Goal: Transaction & Acquisition: Purchase product/service

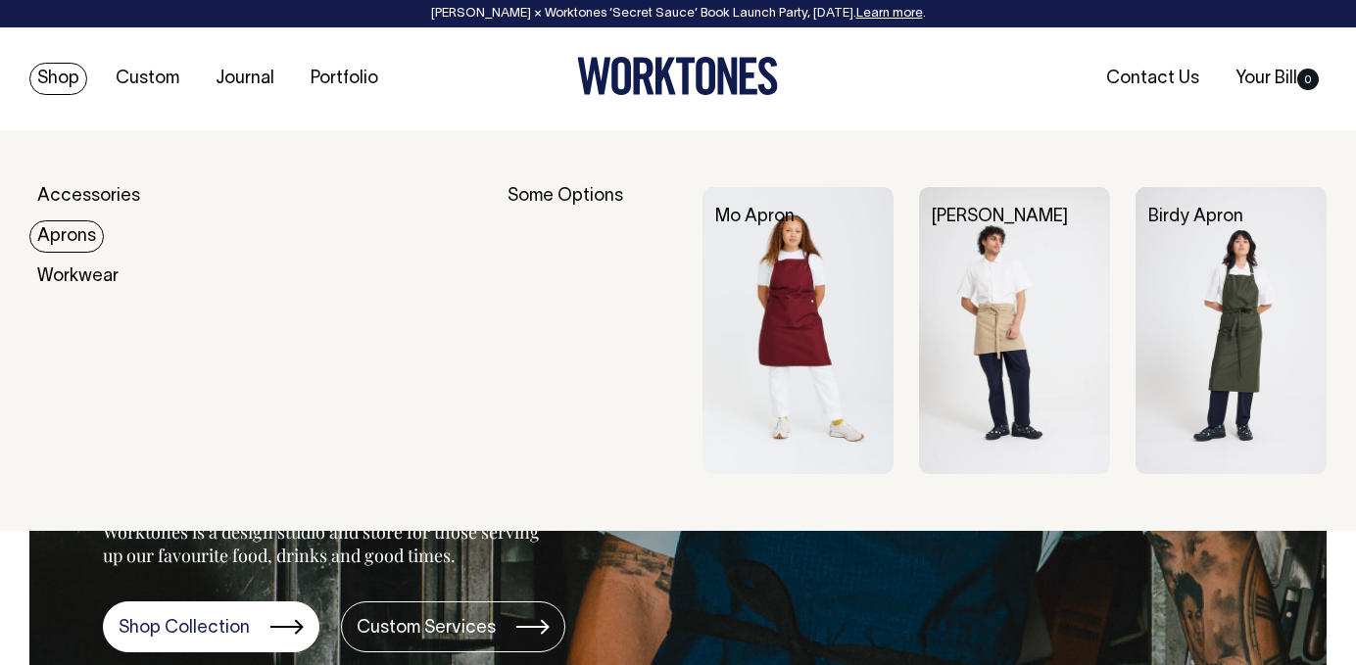
click at [91, 235] on link "Aprons" at bounding box center [66, 236] width 74 height 32
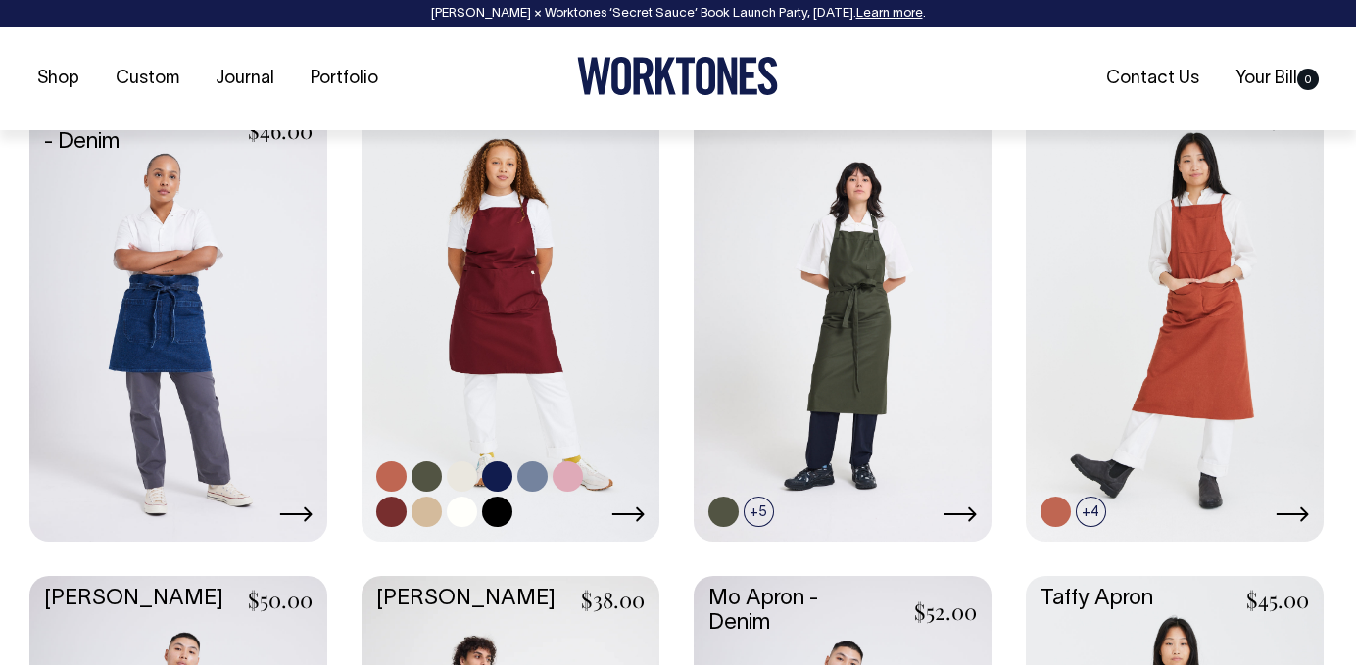
scroll to position [881, 0]
click at [492, 400] on link at bounding box center [511, 315] width 298 height 443
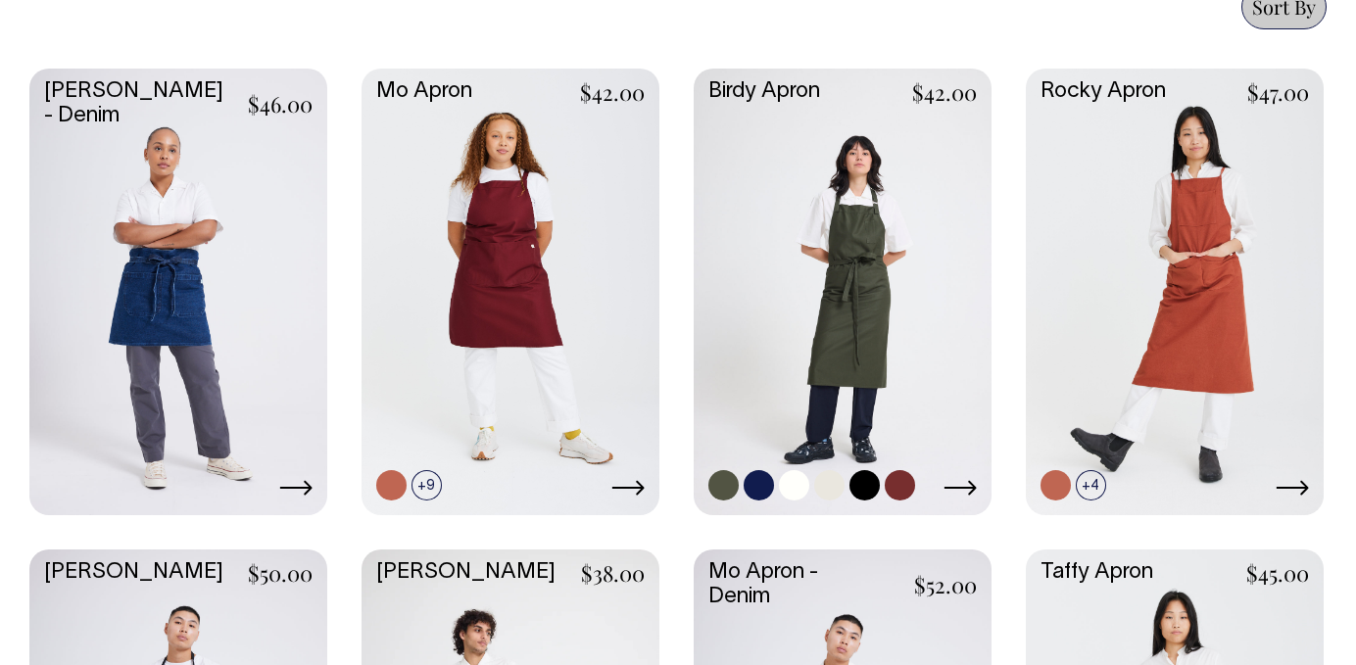
scroll to position [904, 0]
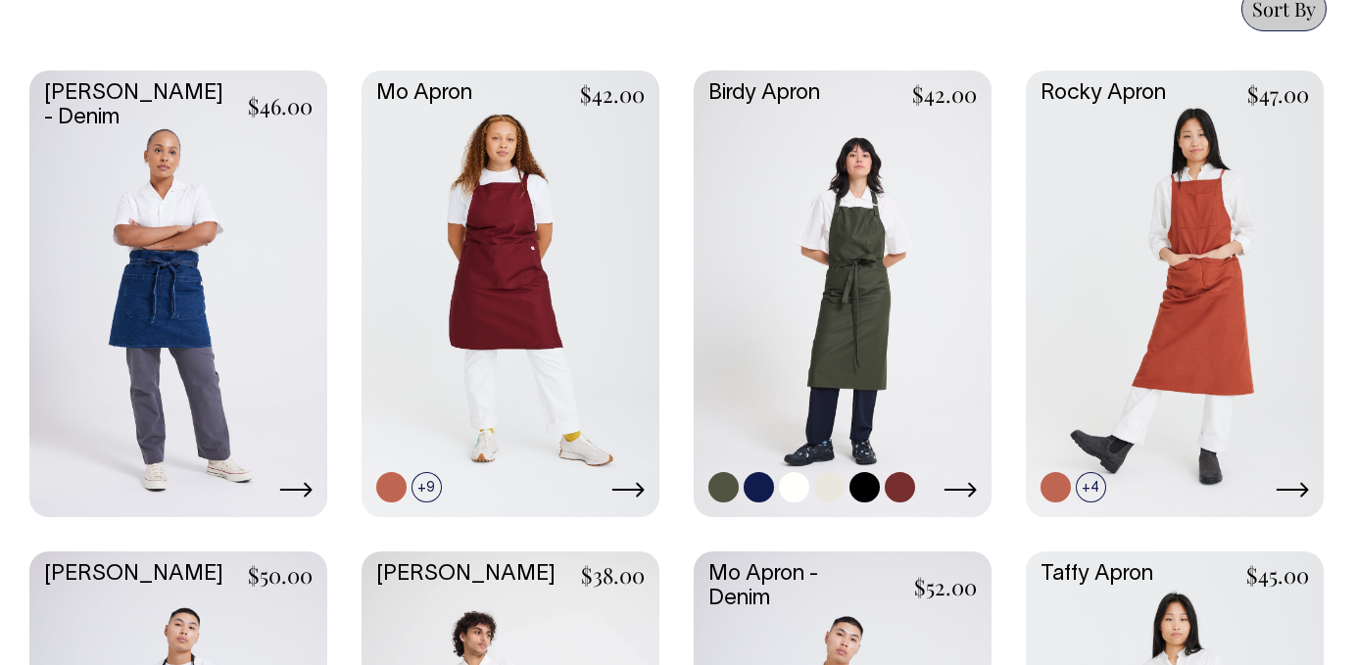
click at [903, 257] on link at bounding box center [843, 292] width 298 height 443
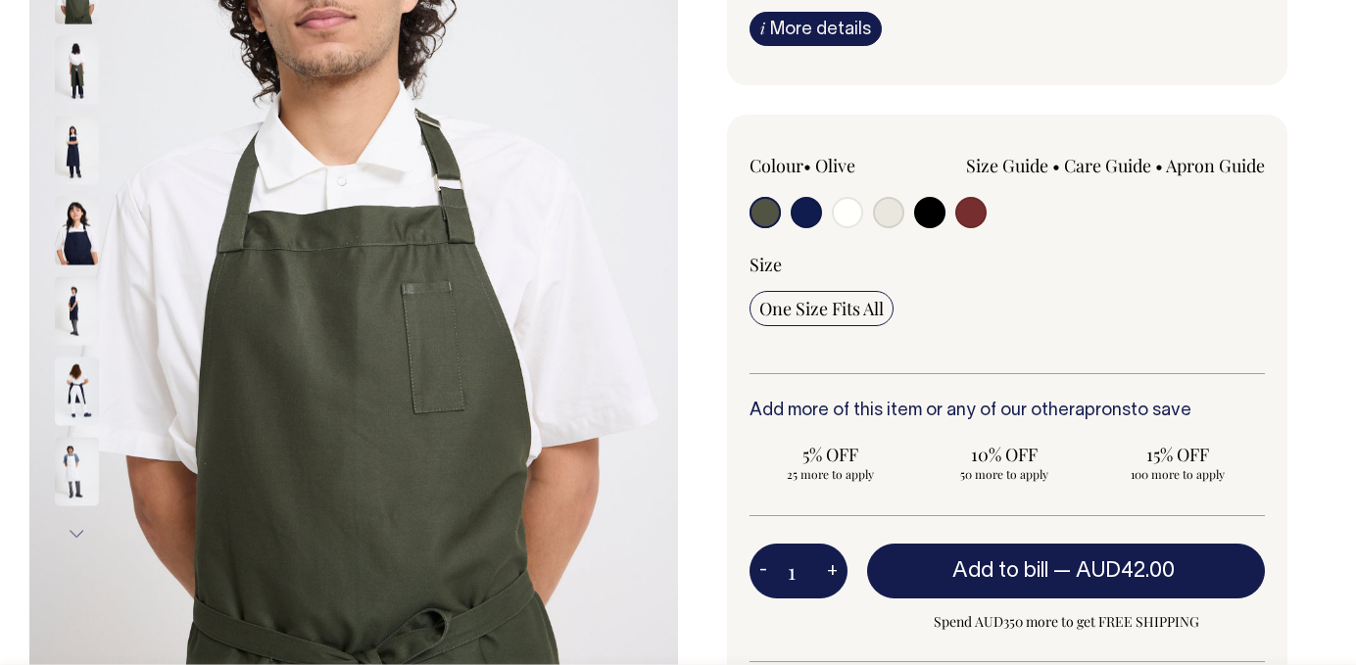
scroll to position [387, 0]
